Goal: Information Seeking & Learning: Check status

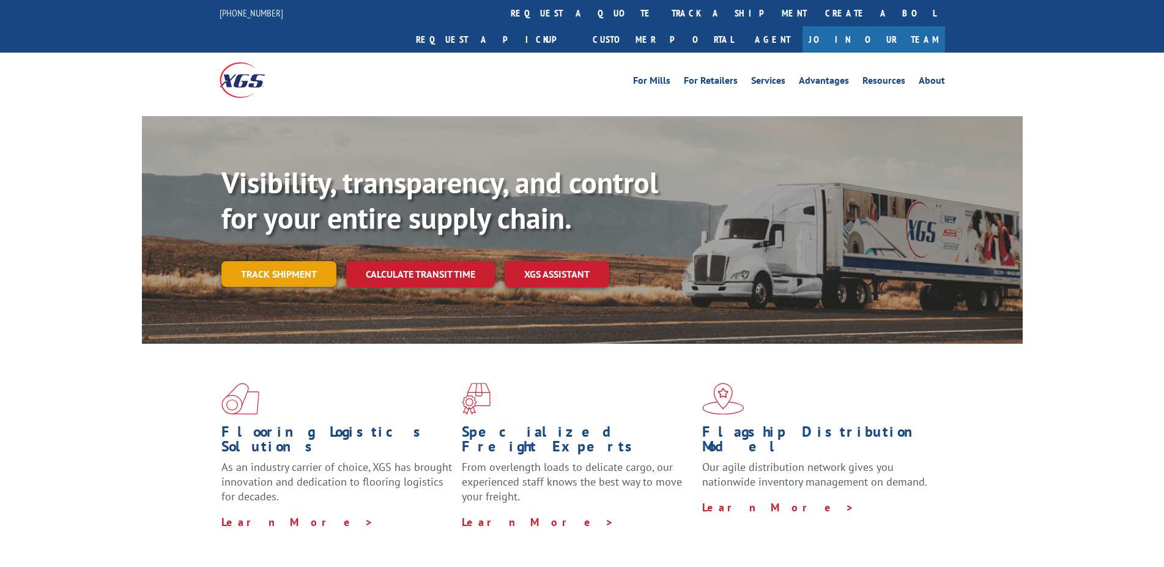
click at [303, 261] on link "Track shipment" at bounding box center [278, 274] width 115 height 26
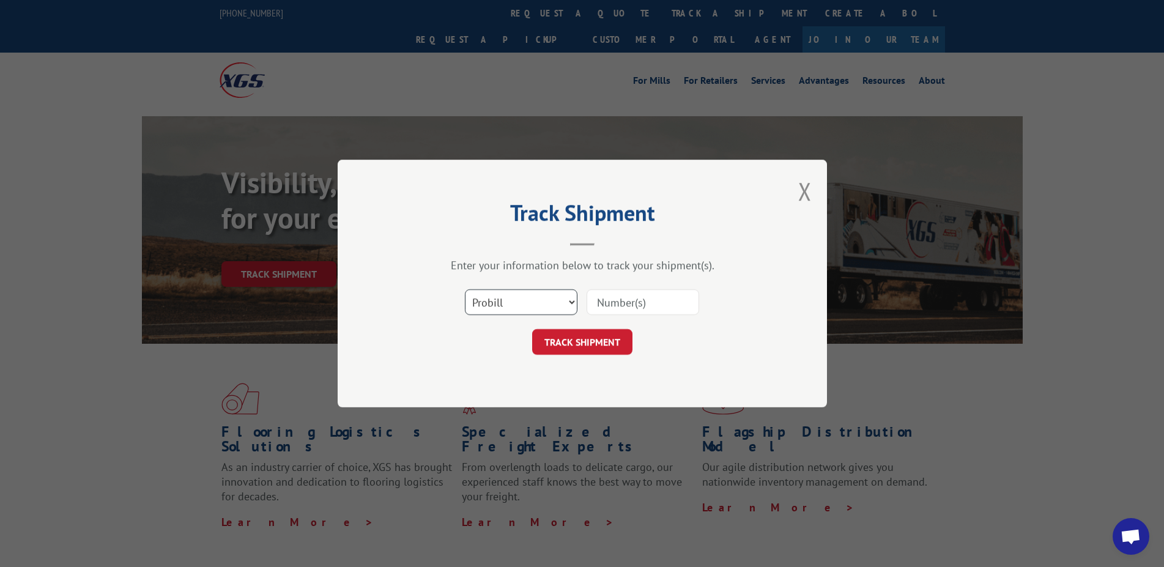
select select "bol"
click option "BOL" at bounding box center [0, 0] width 0 height 0
click at [628, 304] on input at bounding box center [642, 302] width 113 height 26
type input "3072391"
click at [594, 339] on button "TRACK SHIPMENT" at bounding box center [582, 342] width 100 height 26
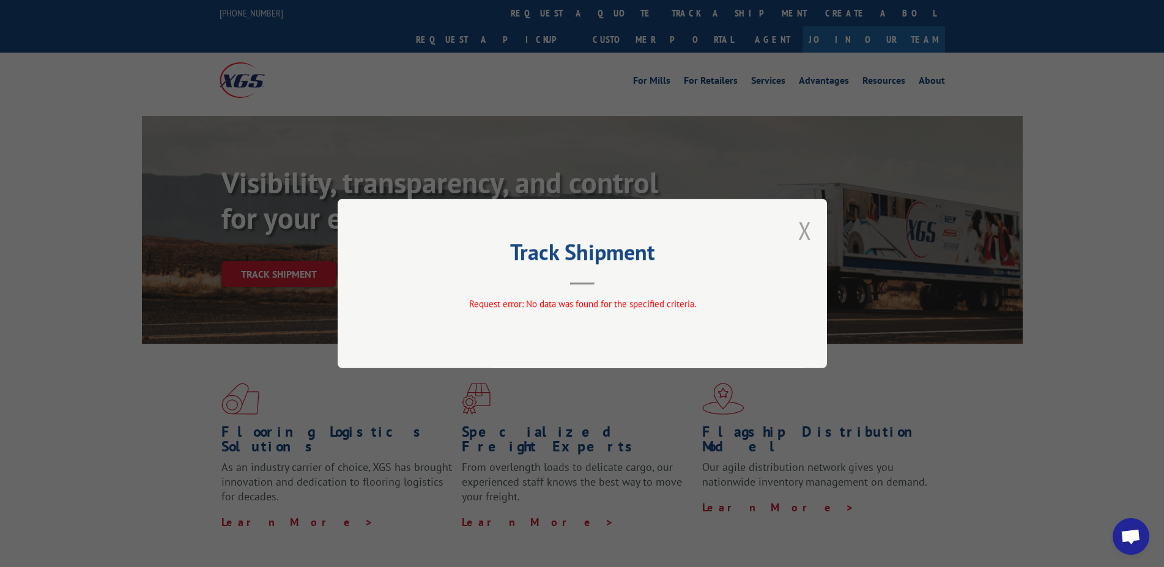
click at [805, 234] on button "Close modal" at bounding box center [804, 230] width 13 height 32
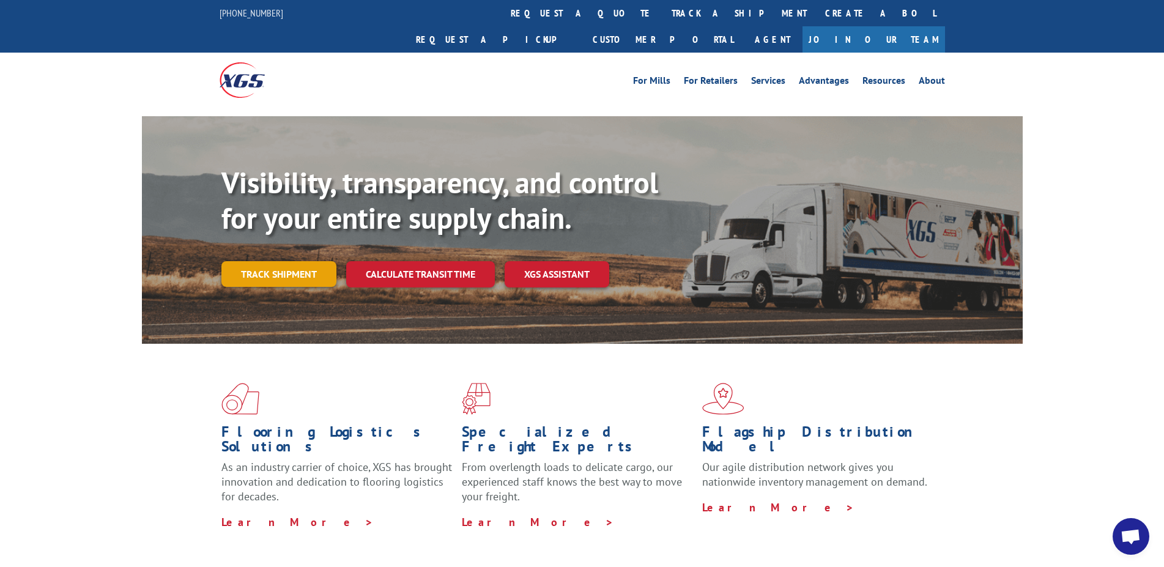
click at [273, 261] on link "Track shipment" at bounding box center [278, 274] width 115 height 26
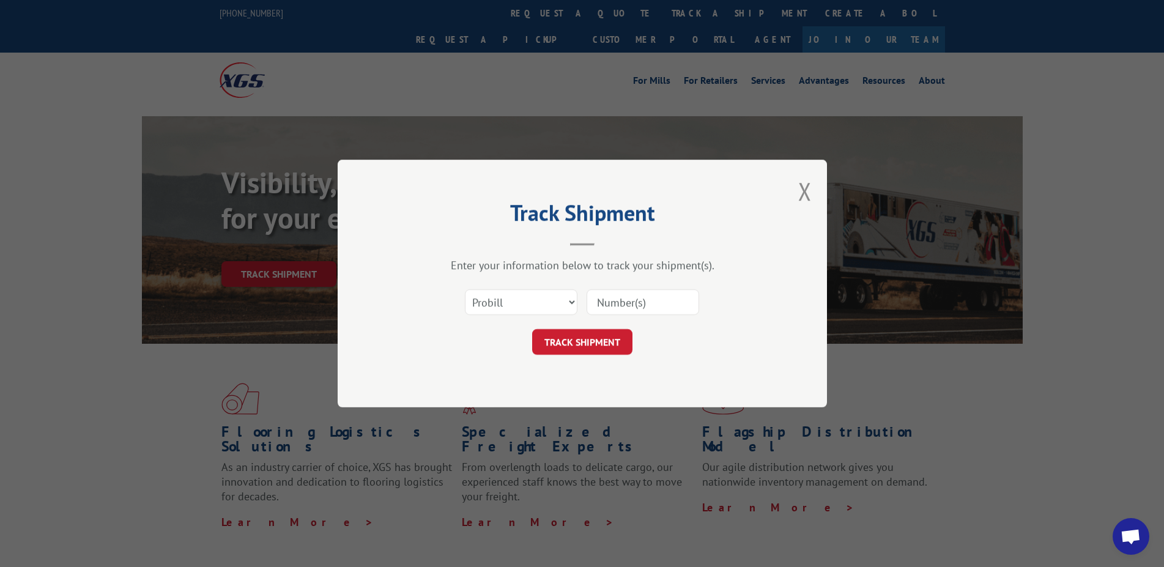
click at [602, 309] on input at bounding box center [642, 302] width 113 height 26
type input "3072391"
click at [608, 343] on button "TRACK SHIPMENT" at bounding box center [582, 342] width 100 height 26
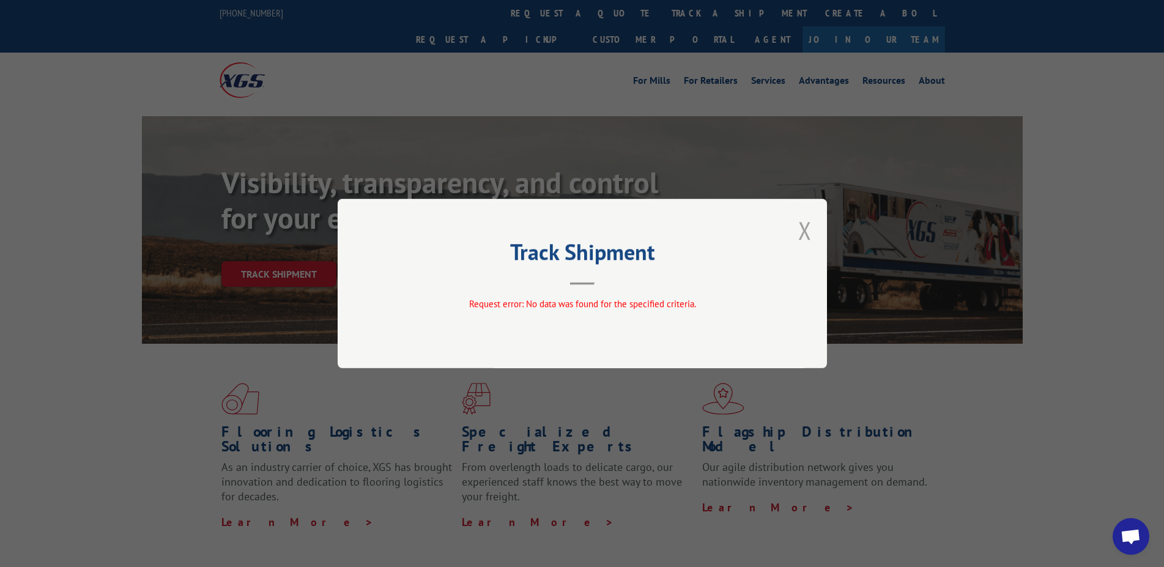
click at [804, 226] on button "Close modal" at bounding box center [804, 230] width 13 height 32
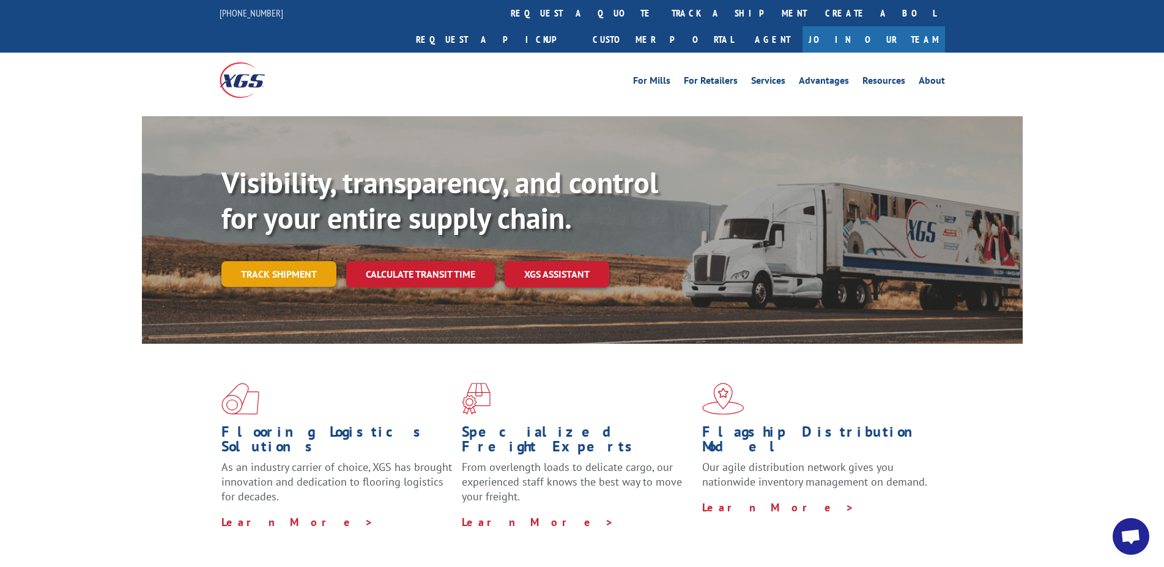
click at [270, 261] on link "Track shipment" at bounding box center [278, 274] width 115 height 26
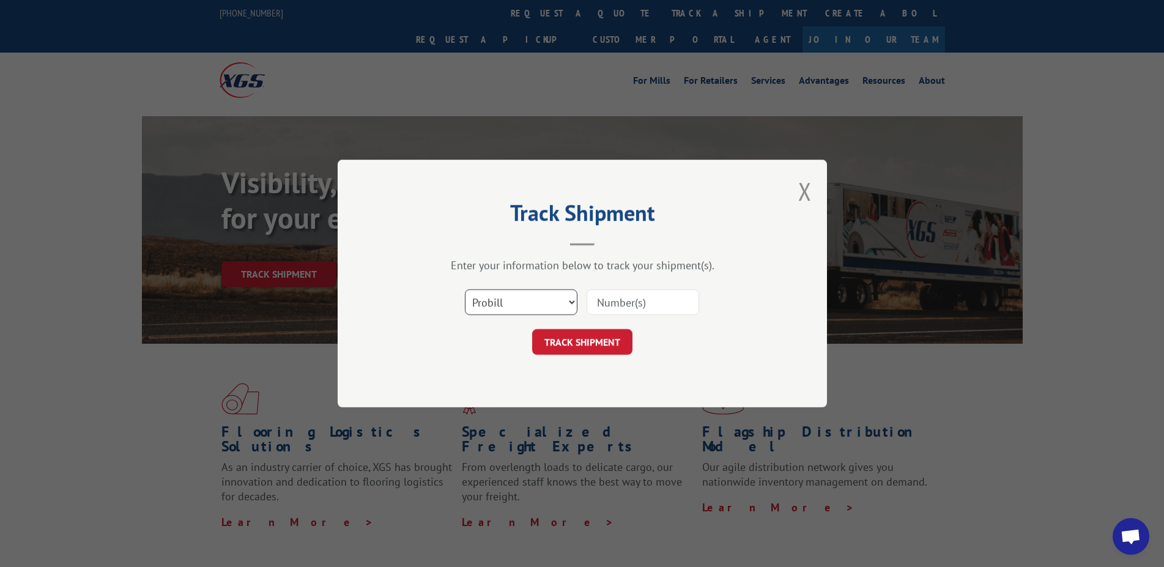
click at [465, 289] on select "Select category... Probill BOL PO" at bounding box center [521, 302] width 113 height 26
select select "po"
click option "PO" at bounding box center [0, 0] width 0 height 0
click at [659, 301] on input at bounding box center [642, 302] width 113 height 26
type input "374939-202"
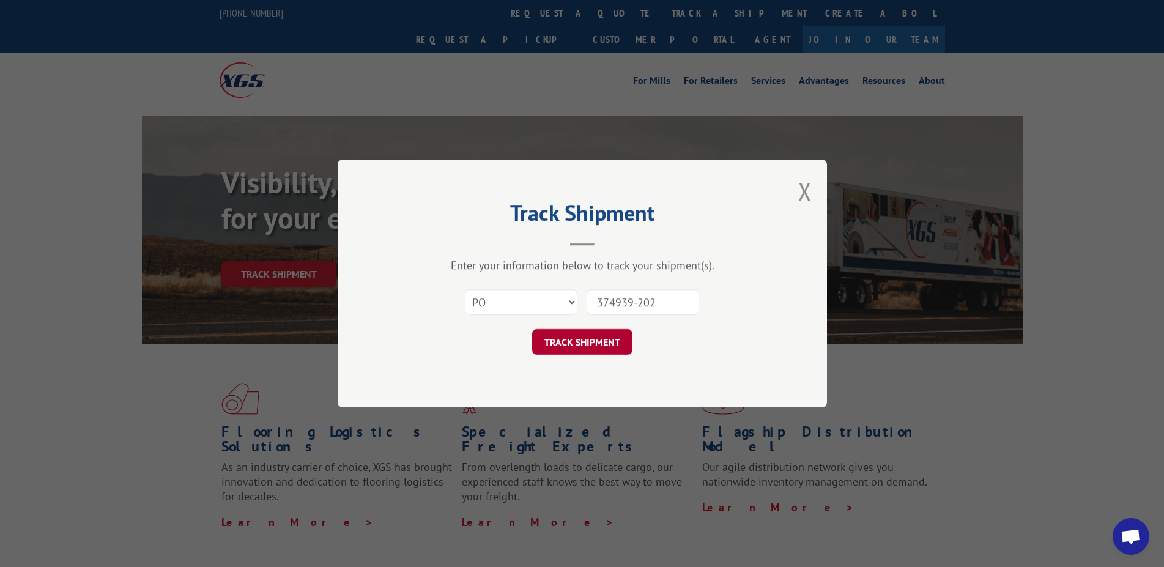
click at [577, 346] on button "TRACK SHIPMENT" at bounding box center [582, 342] width 100 height 26
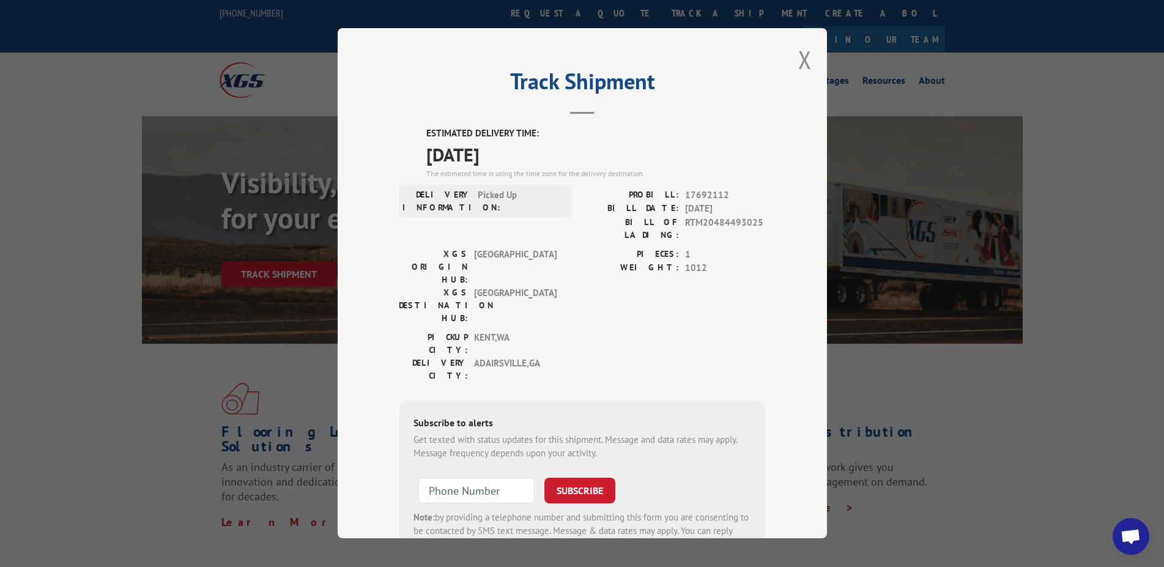
click at [766, 75] on div "Track Shipment ESTIMATED DELIVERY TIME: [DATE] The estimated time is using the …" at bounding box center [582, 283] width 489 height 510
click at [697, 77] on h2 "Track Shipment" at bounding box center [582, 84] width 367 height 23
drag, startPoint x: 422, startPoint y: 133, endPoint x: 729, endPoint y: 522, distance: 495.5
click at [729, 522] on div "ESTIMATED DELIVERY TIME: [DATE] The estimated time is using the time zone for t…" at bounding box center [582, 363] width 367 height 473
click at [798, 61] on button "Close modal" at bounding box center [804, 59] width 13 height 32
